Goal: Information Seeking & Learning: Learn about a topic

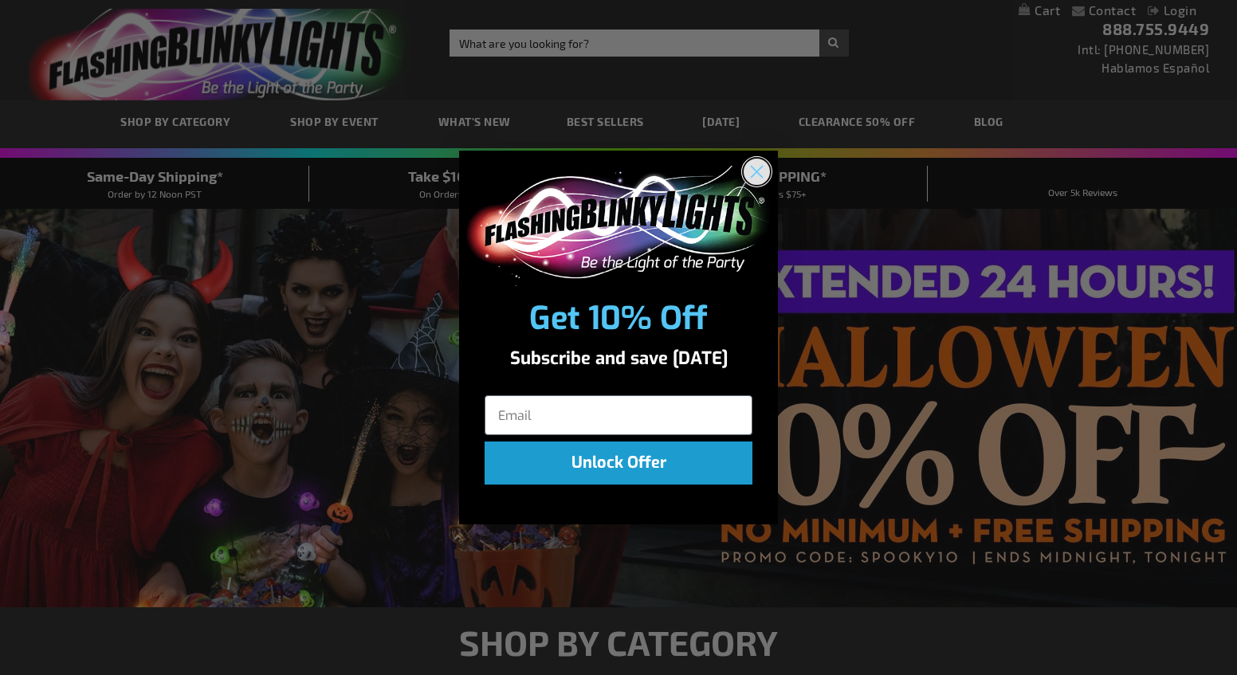
click at [755, 166] on circle "Close dialog" at bounding box center [757, 172] width 26 height 26
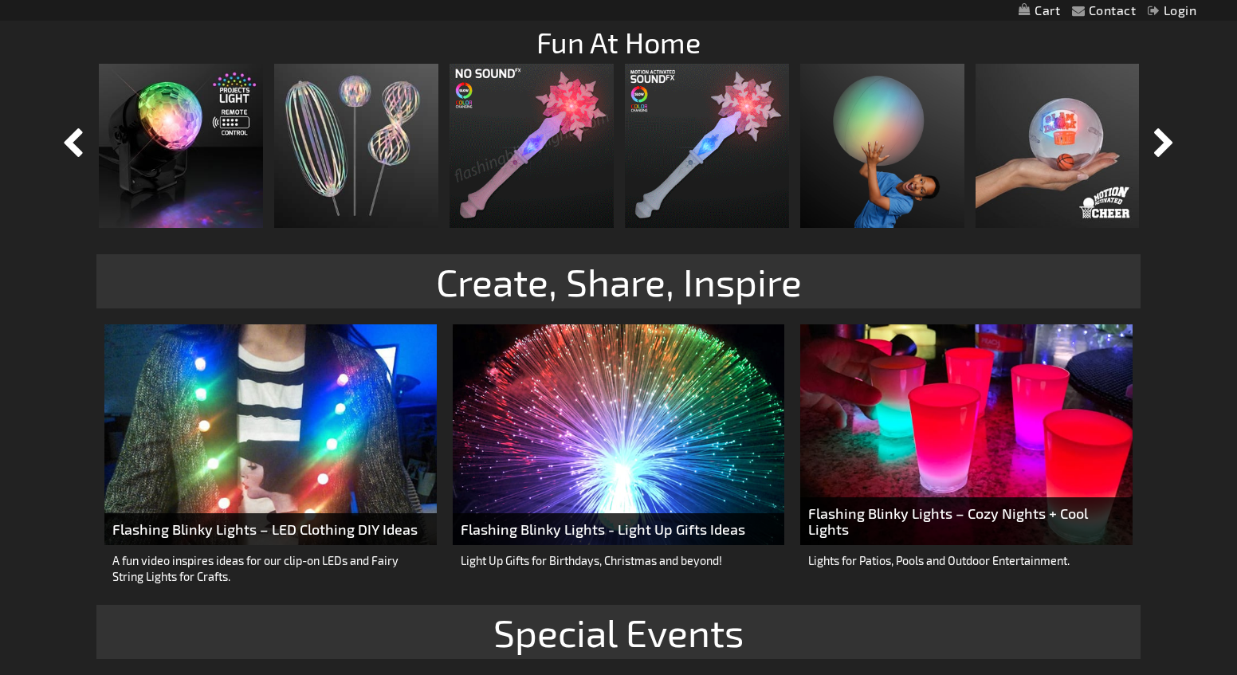
scroll to position [1736, 0]
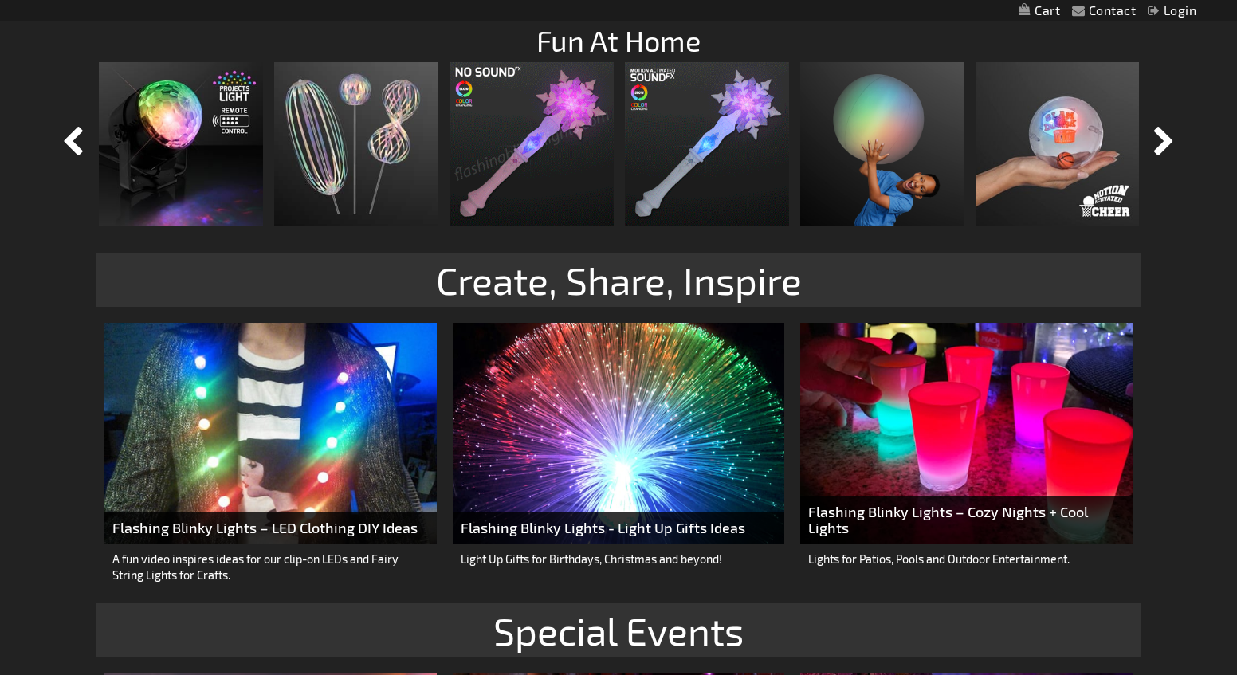
click at [274, 433] on img at bounding box center [270, 434] width 332 height 222
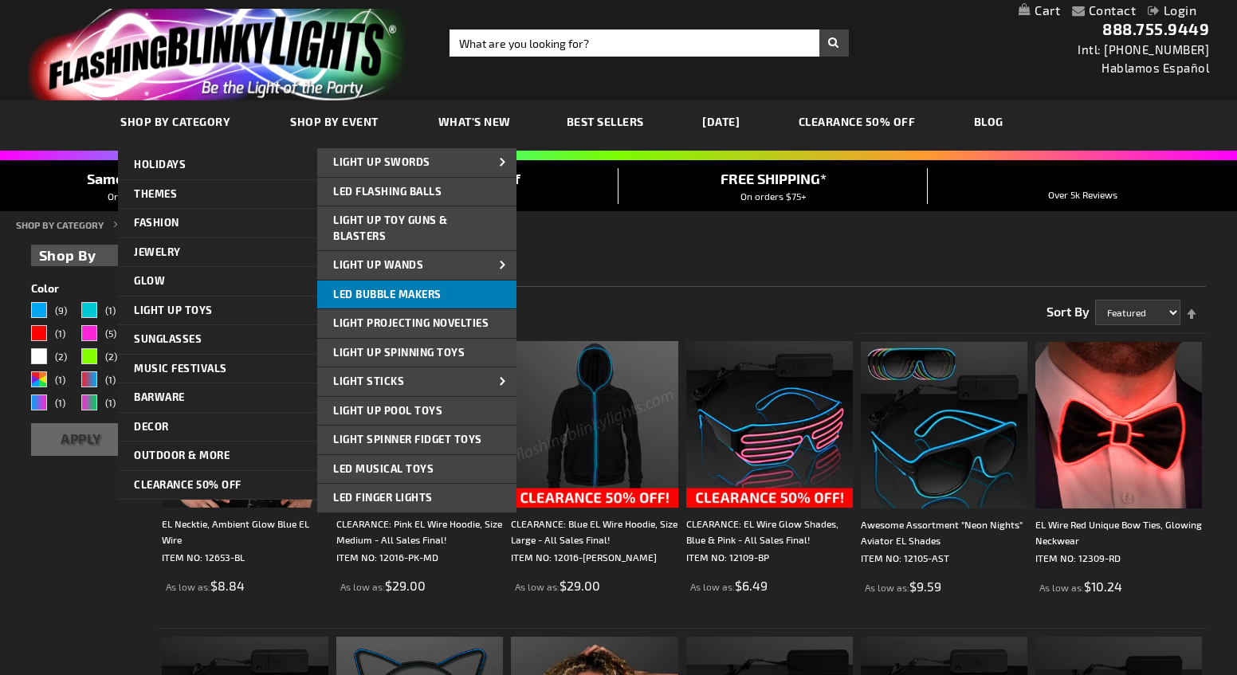
click at [422, 297] on span "LED Bubble Makers" at bounding box center [387, 294] width 108 height 13
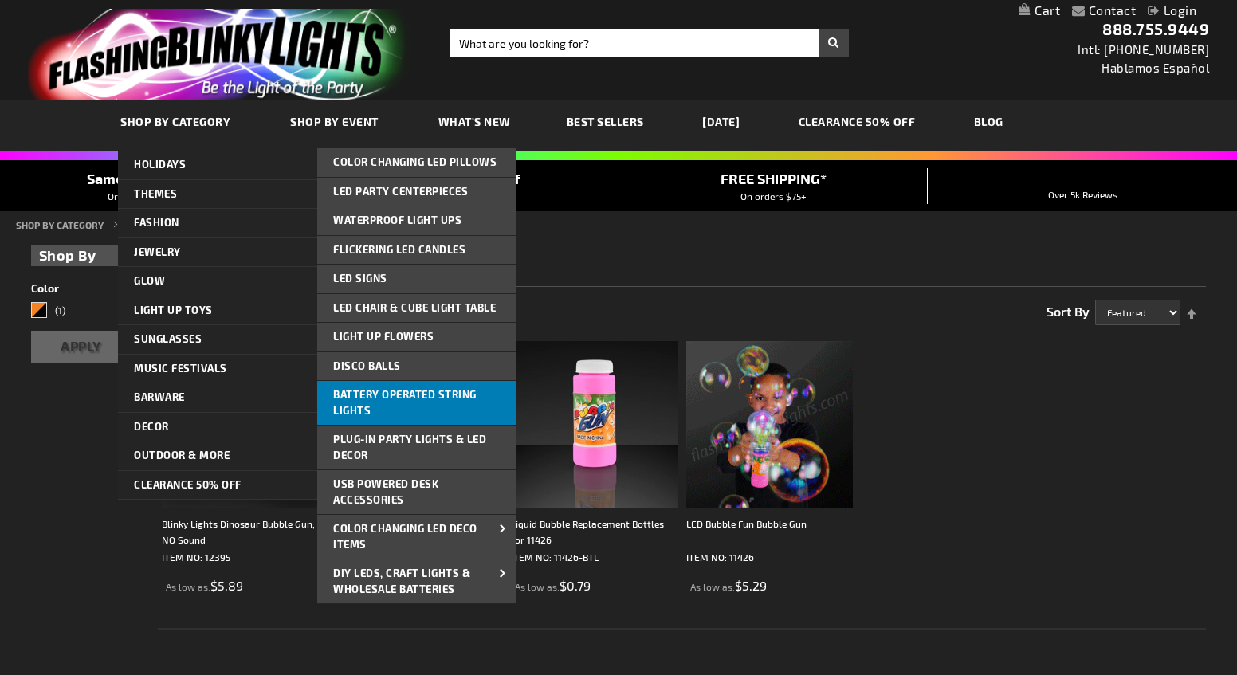
click at [490, 399] on link "Battery Operated String Lights" at bounding box center [416, 403] width 199 height 44
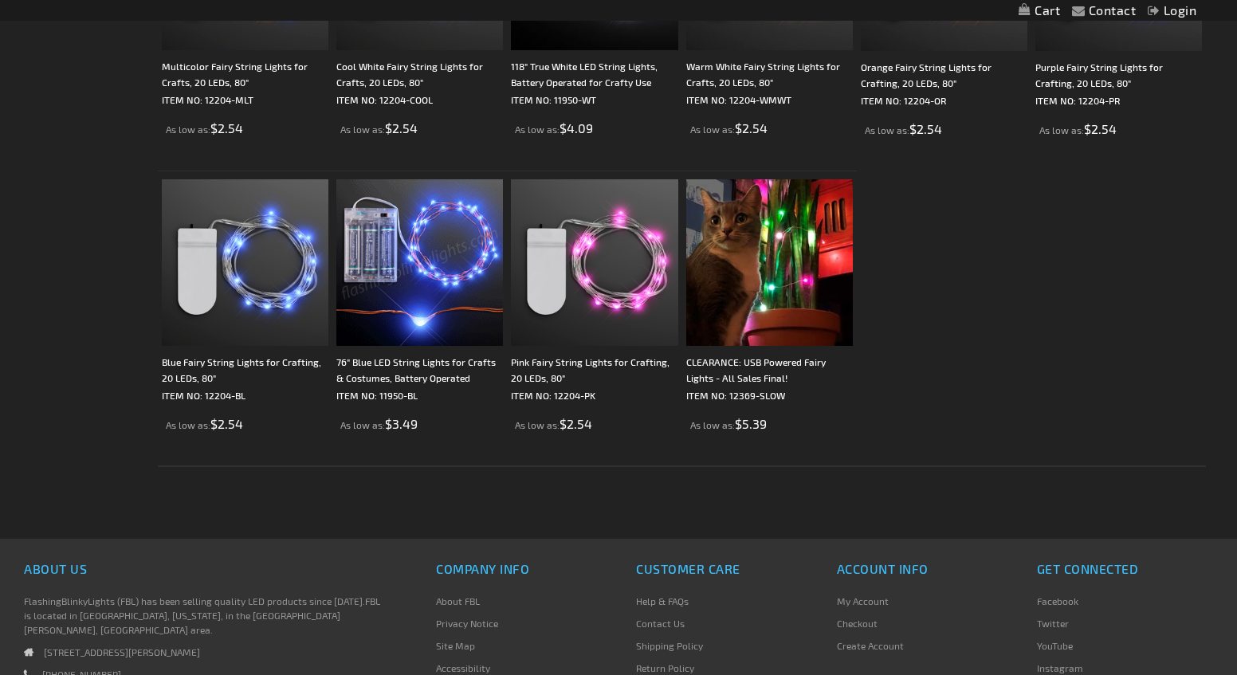
scroll to position [458, 0]
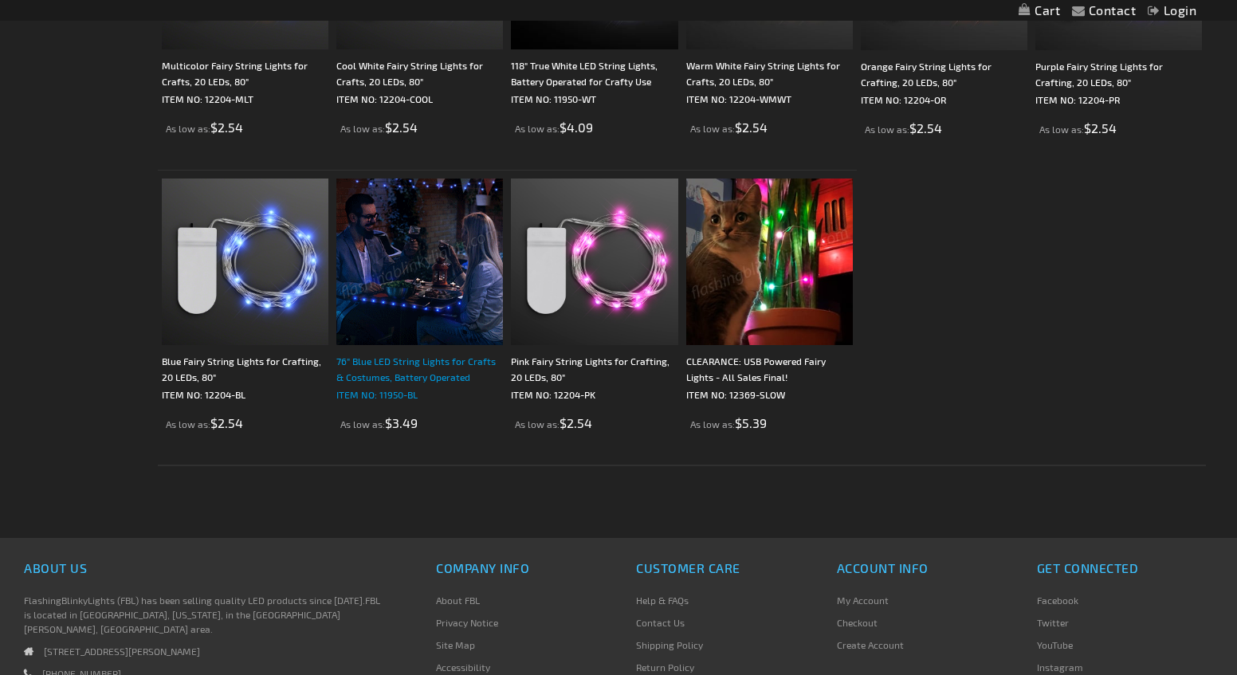
click at [424, 383] on div "76" Blue LED String Lights for Crafts & Costumes, Battery Operated" at bounding box center [419, 369] width 167 height 32
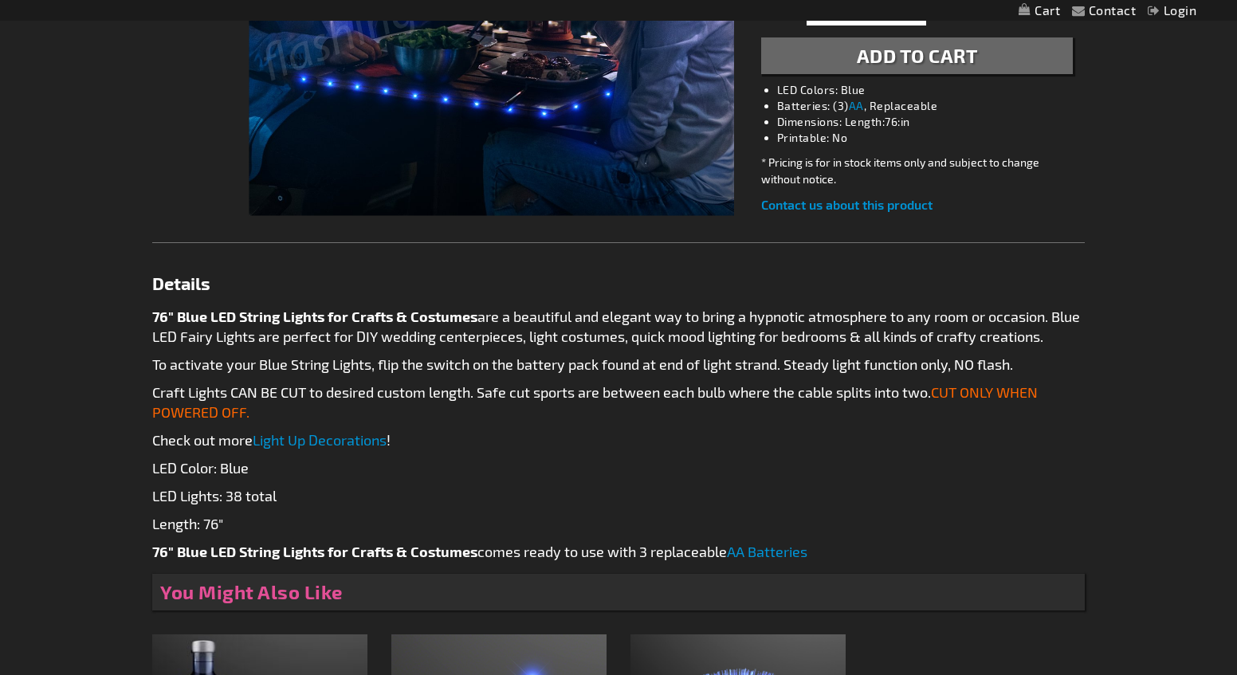
scroll to position [514, 0]
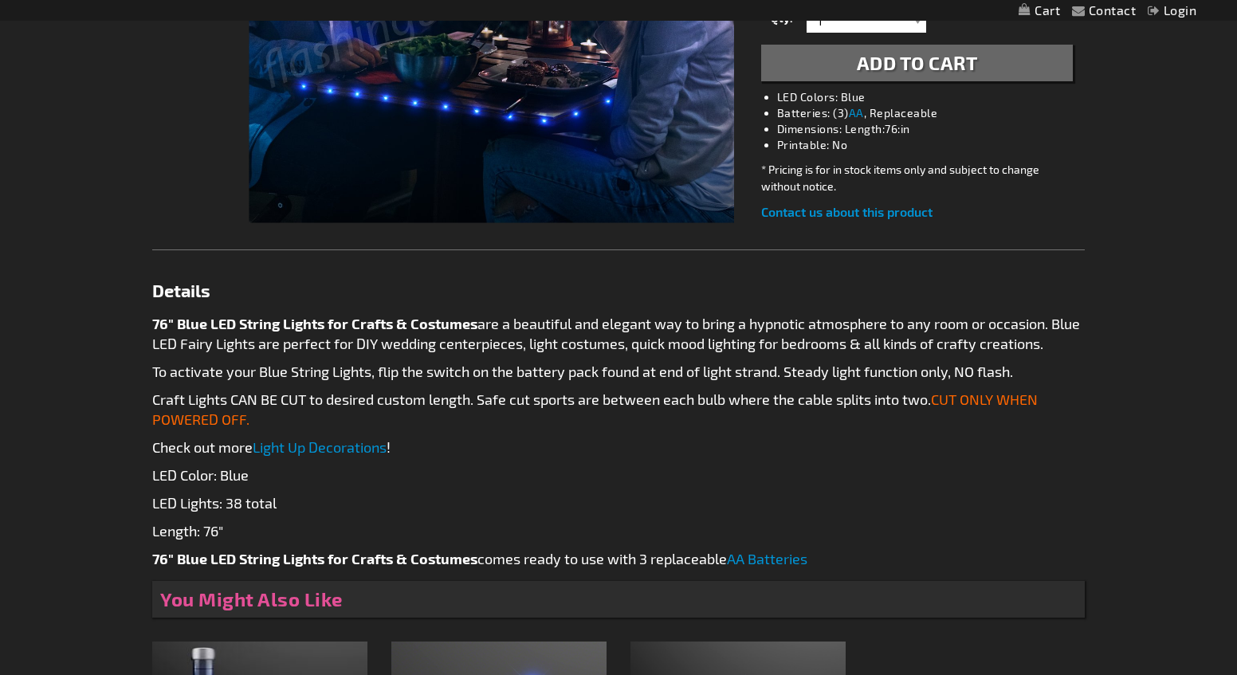
click at [320, 449] on link "Light Up Decorations" at bounding box center [320, 447] width 134 height 18
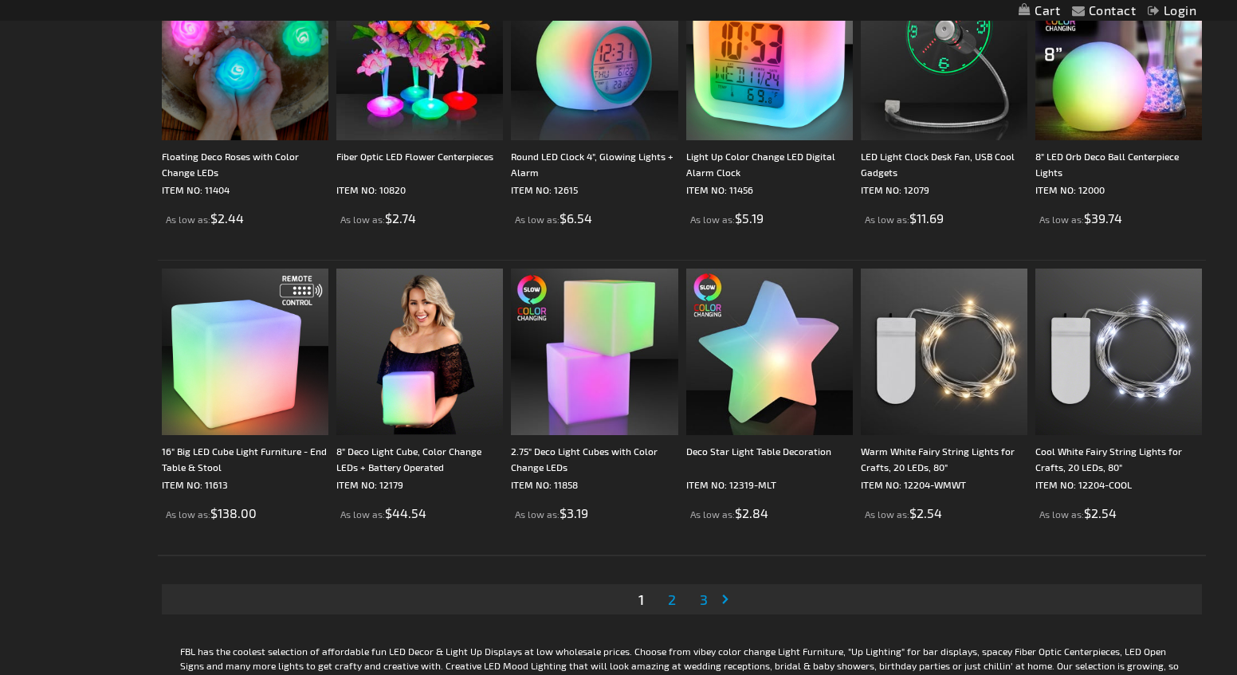
scroll to position [2919, 0]
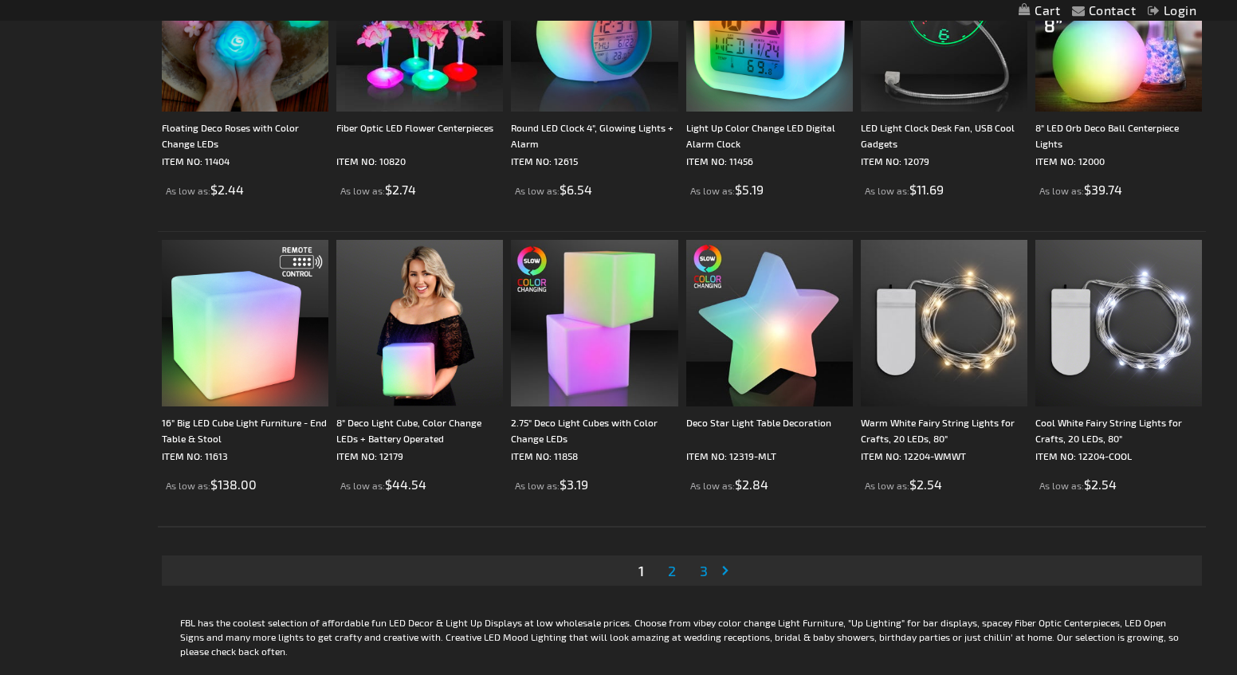
click at [672, 573] on span "2" at bounding box center [672, 571] width 8 height 18
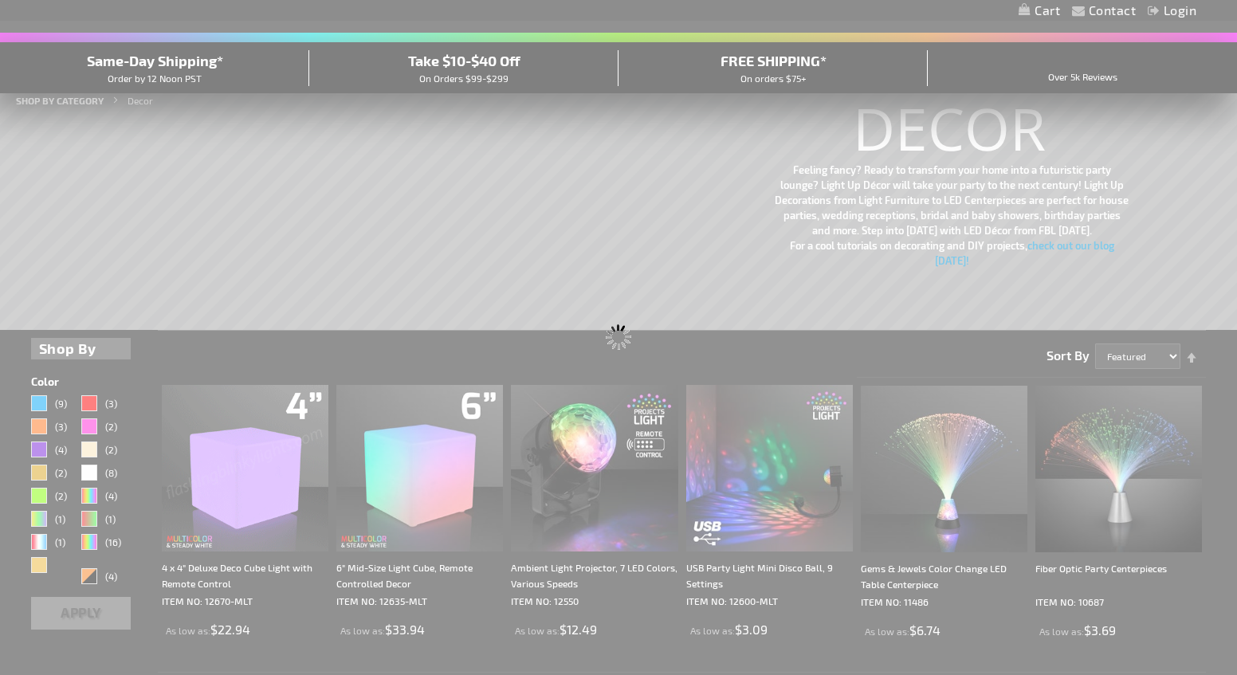
scroll to position [41, 0]
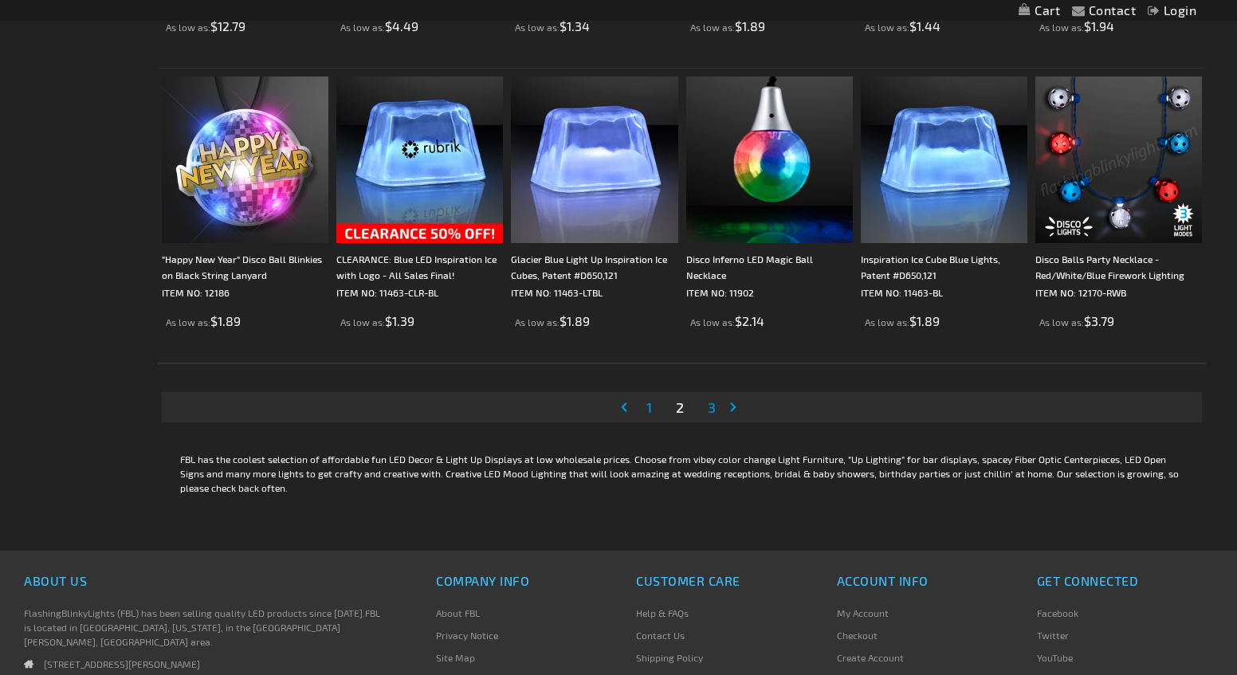
scroll to position [2919, 0]
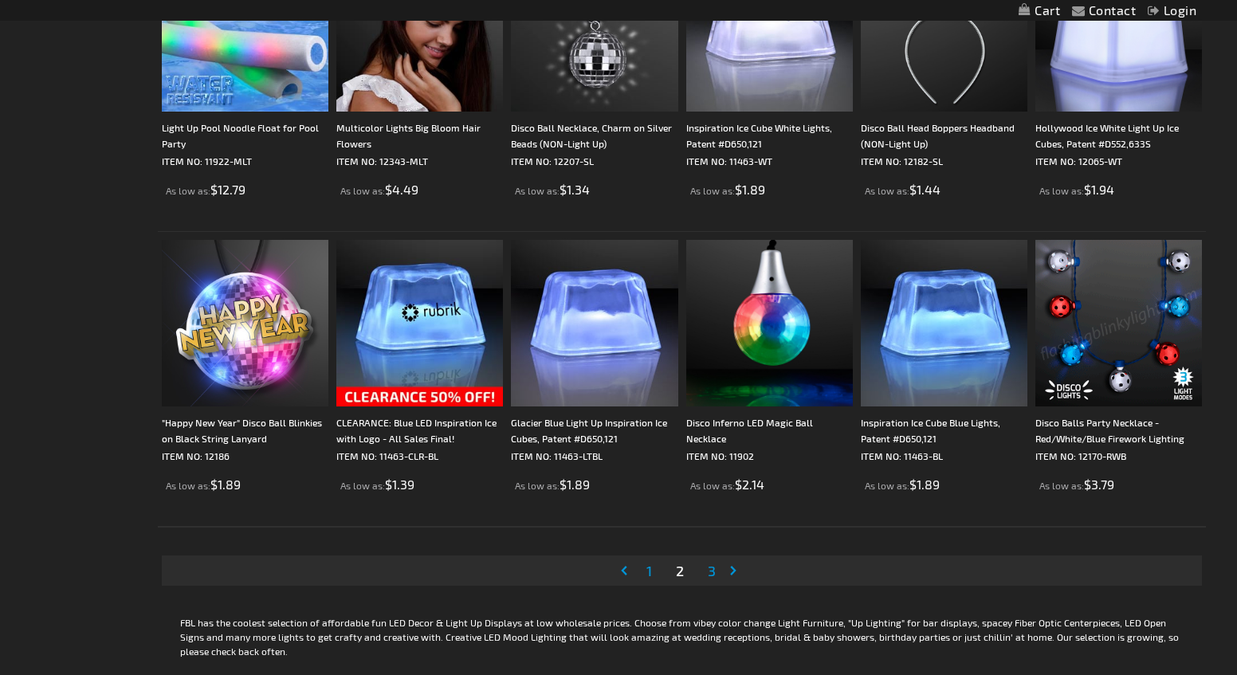
click at [736, 569] on link "Page Next" at bounding box center [737, 571] width 16 height 24
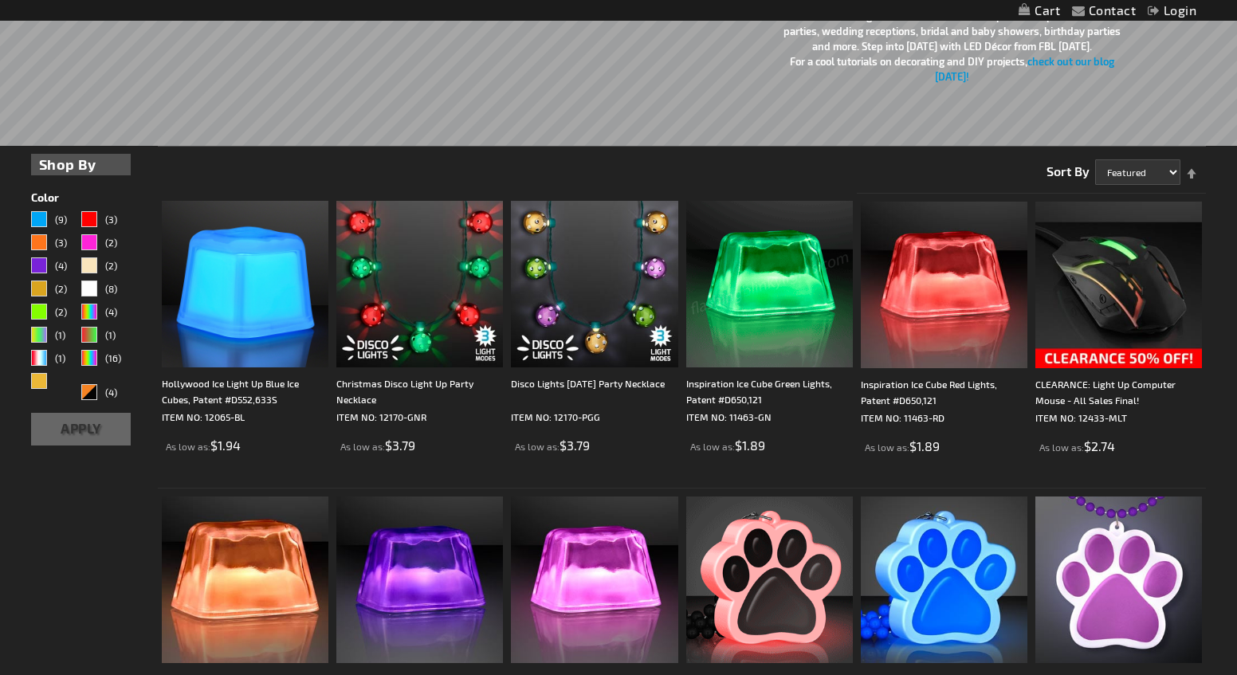
scroll to position [303, 0]
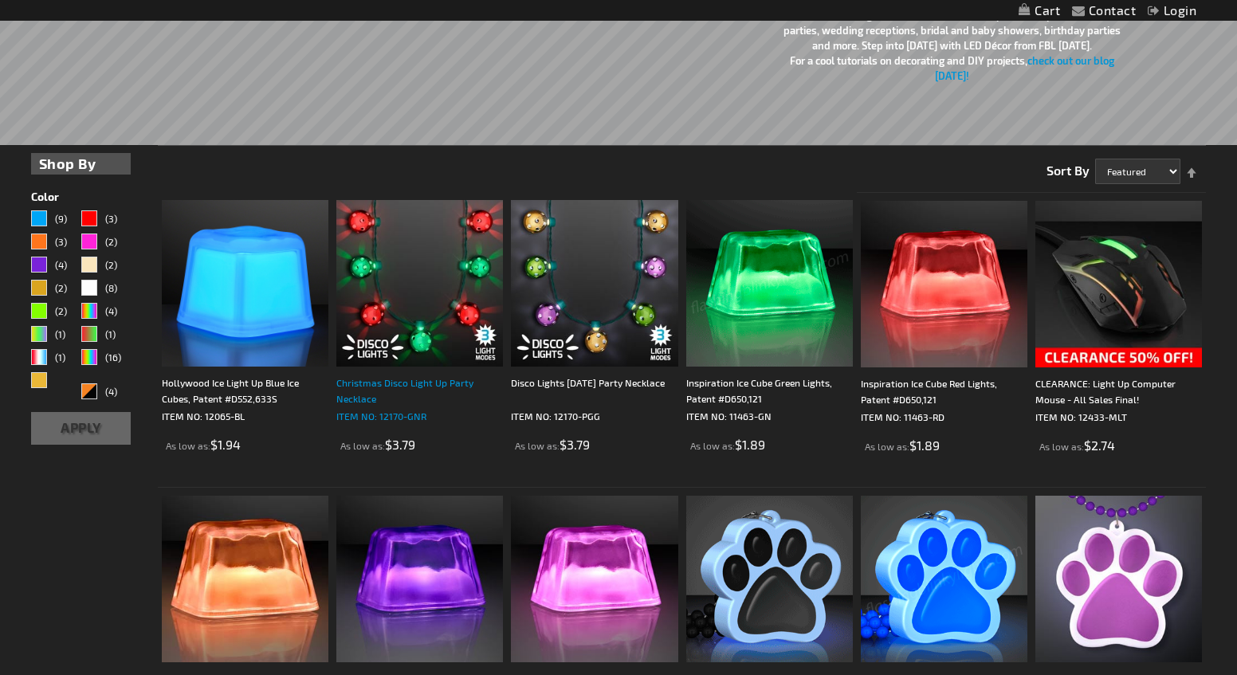
click at [431, 377] on div "Christmas Disco Light Up Party Necklace" at bounding box center [419, 391] width 167 height 32
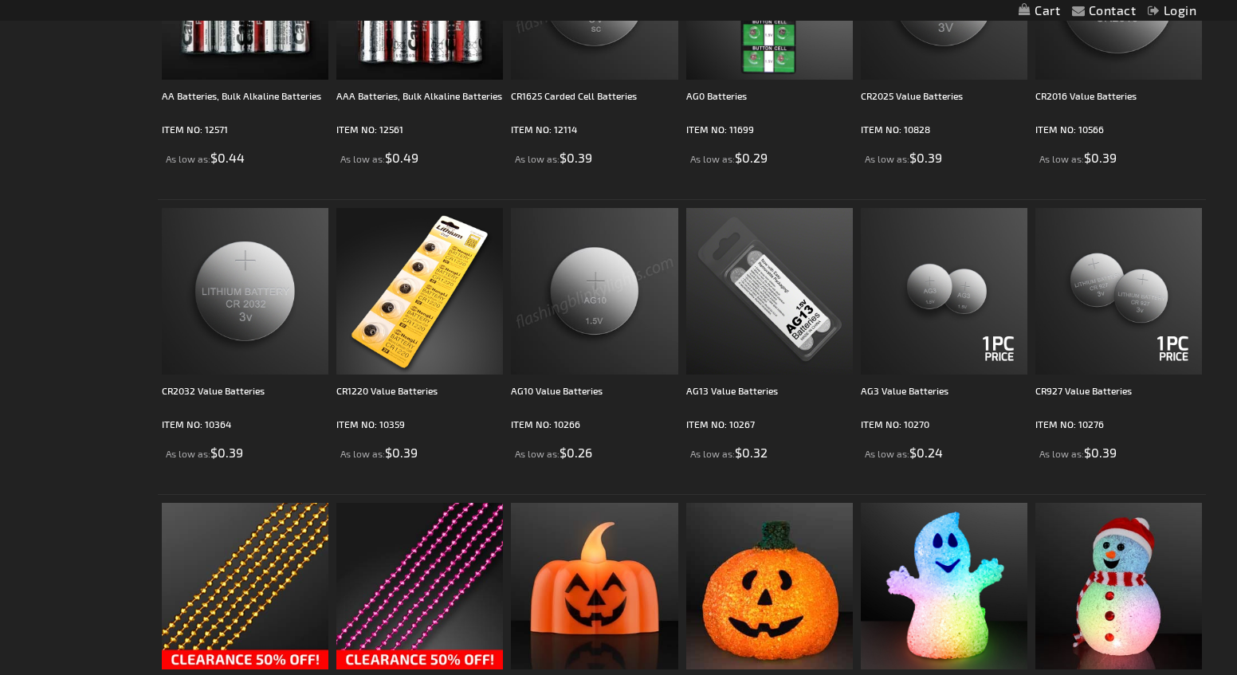
scroll to position [1477, 0]
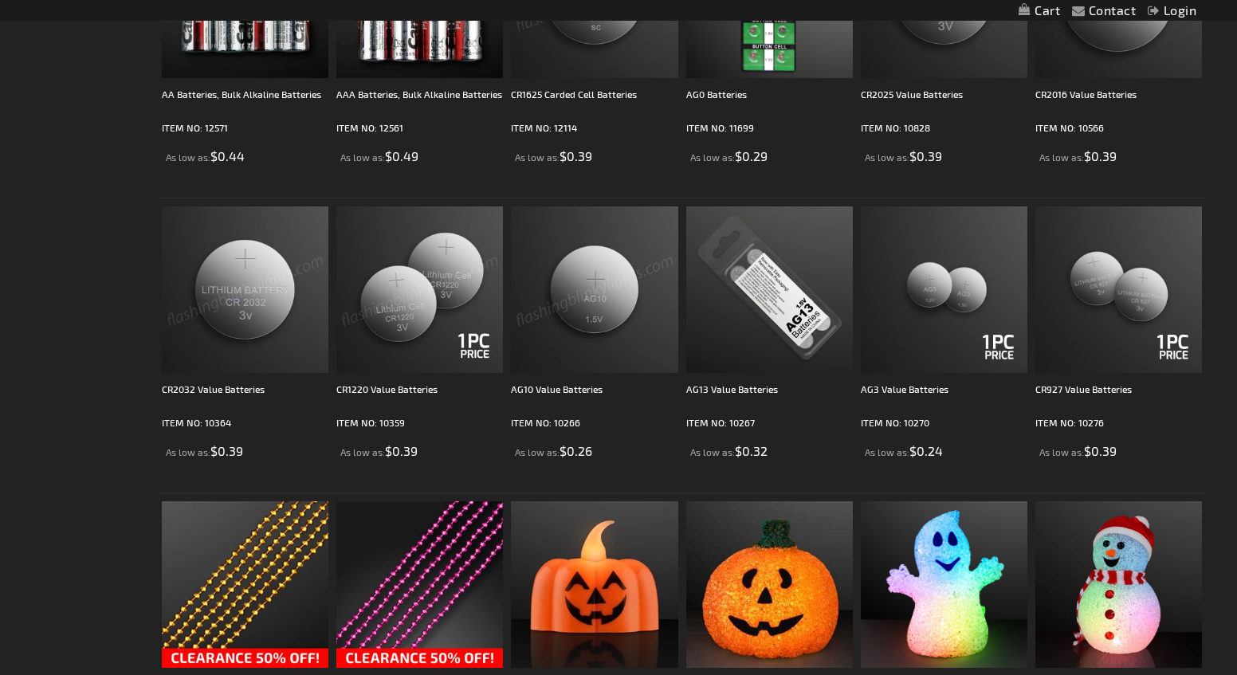
click at [211, 321] on img at bounding box center [245, 289] width 167 height 167
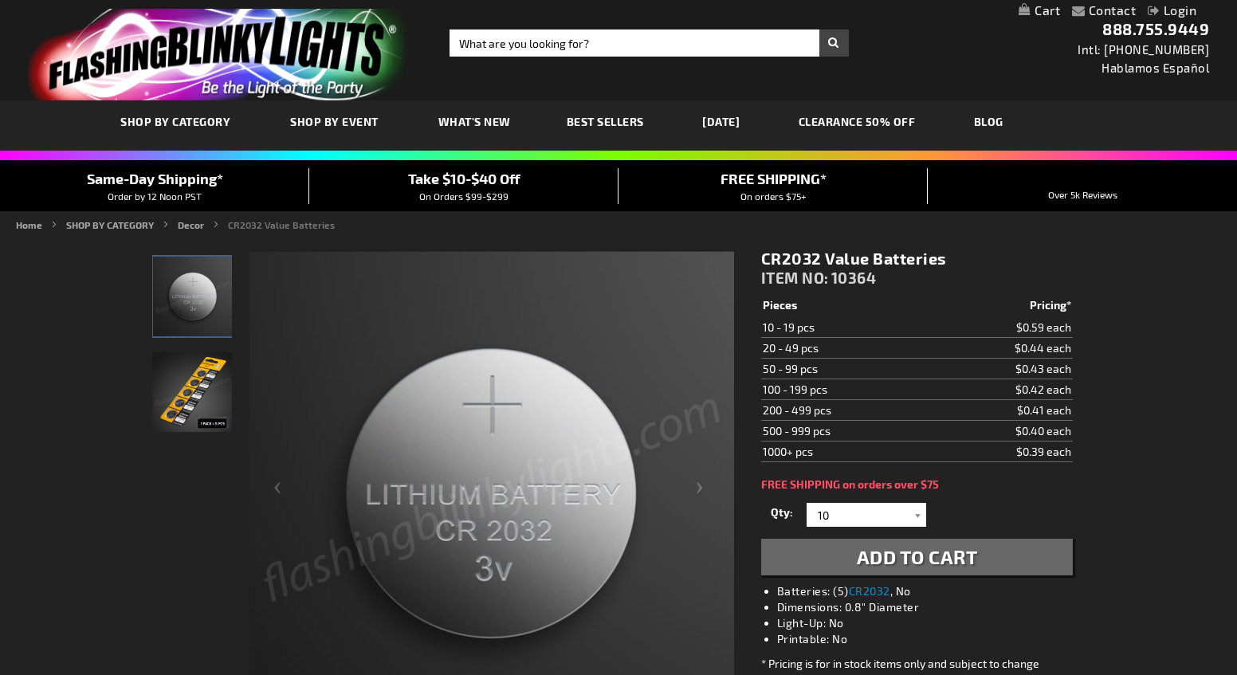
click at [178, 368] on img "CR2032 Carded Lithium Batteries" at bounding box center [192, 392] width 80 height 80
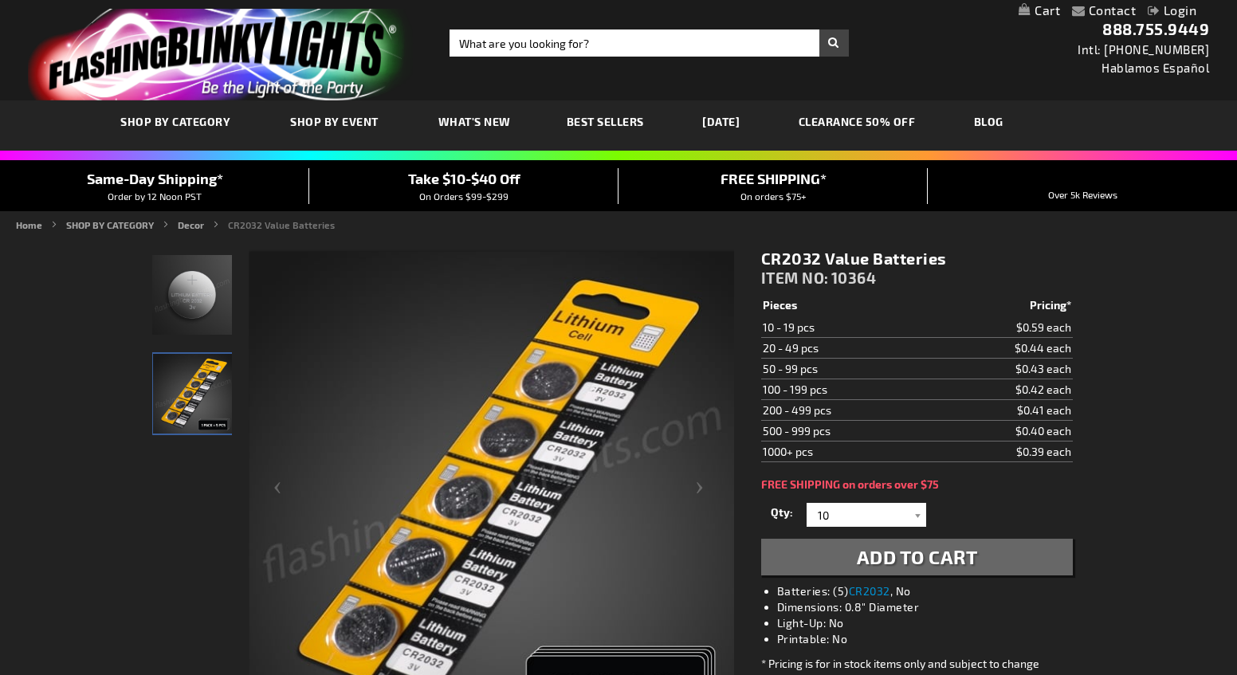
click at [77, 61] on div "Contact Compare Products Login Skip to Content My Cart My Cart Close You have n…" at bounding box center [618, 687] width 1237 height 1374
